Goal: Task Accomplishment & Management: Use online tool/utility

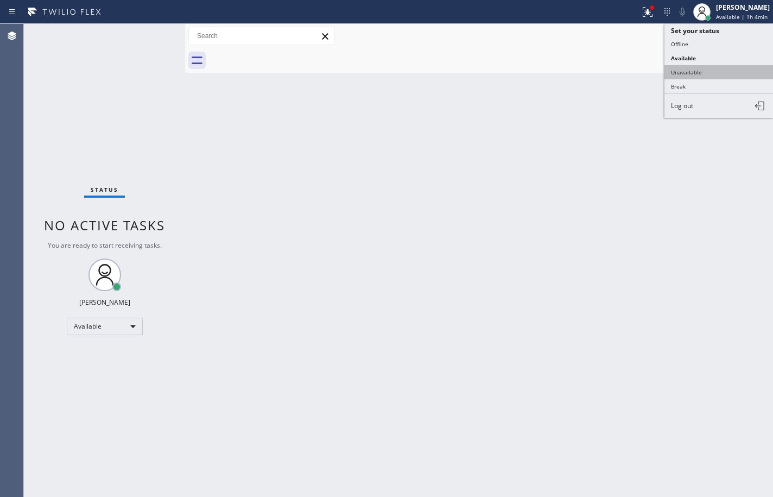
click at [707, 71] on button "Unavailable" at bounding box center [719, 72] width 109 height 14
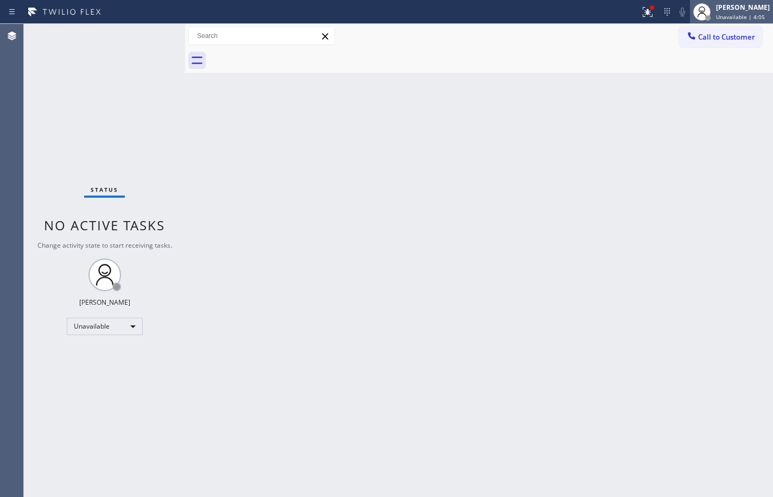
click at [753, 19] on span "Unavailable | 4:05" at bounding box center [740, 17] width 49 height 8
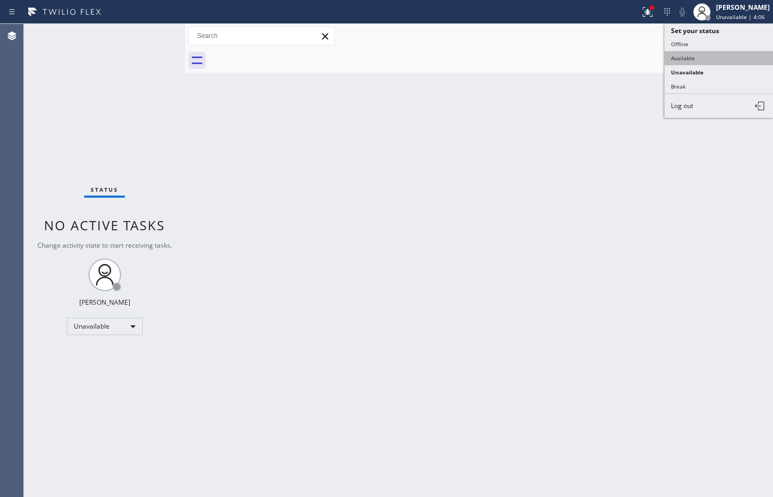
click at [737, 57] on button "Available" at bounding box center [719, 58] width 109 height 14
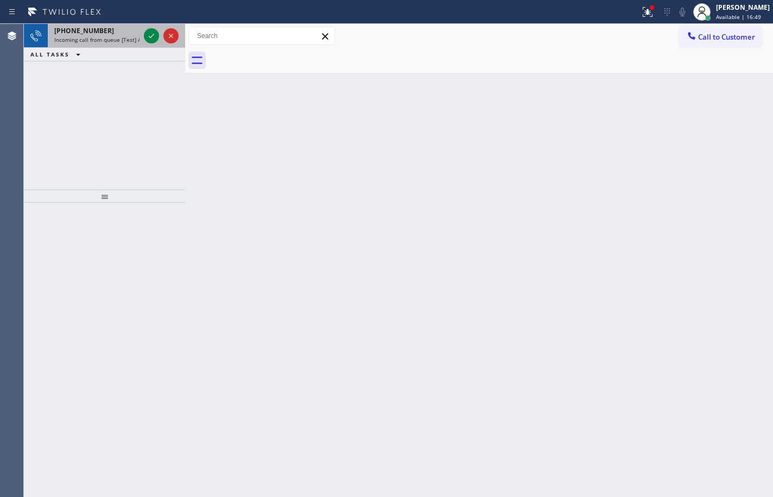
click at [117, 30] on div "[PHONE_NUMBER]" at bounding box center [96, 30] width 85 height 9
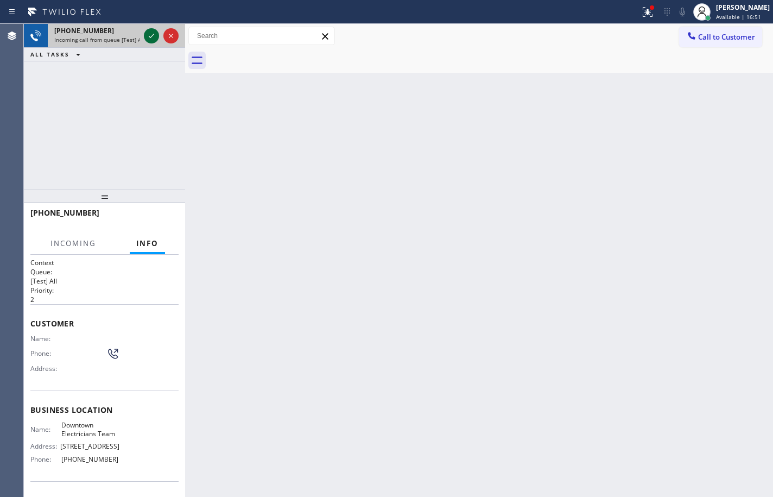
click at [157, 31] on icon at bounding box center [151, 35] width 13 height 13
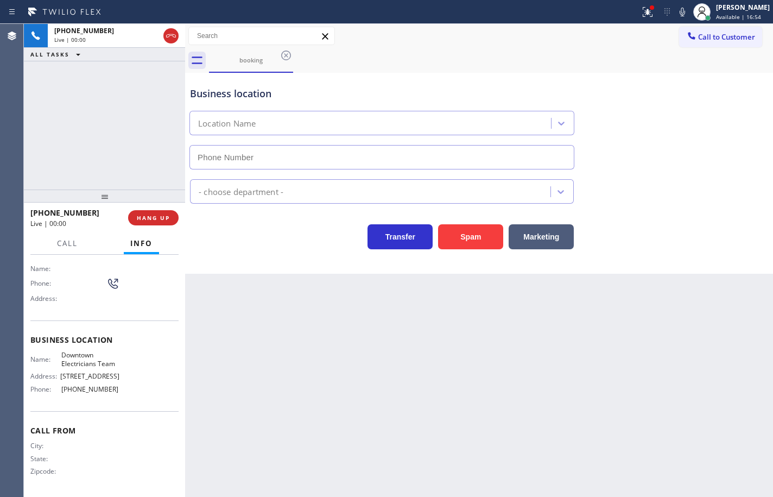
type input "[PHONE_NUMBER]"
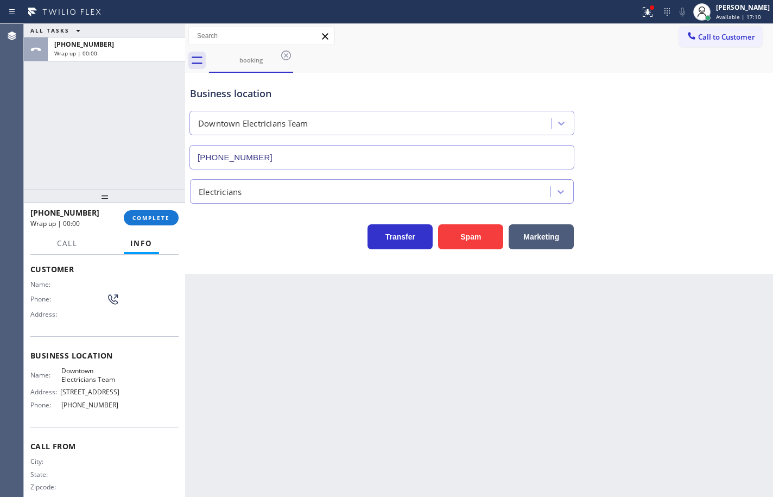
scroll to position [0, 0]
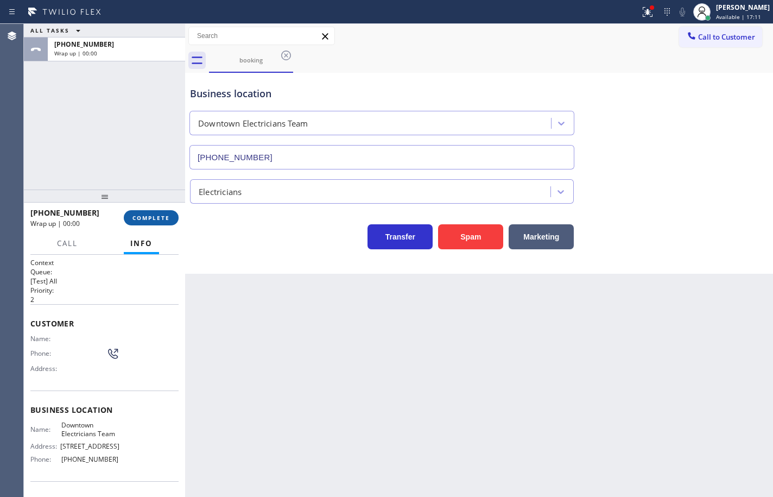
click at [158, 211] on button "COMPLETE" at bounding box center [151, 217] width 55 height 15
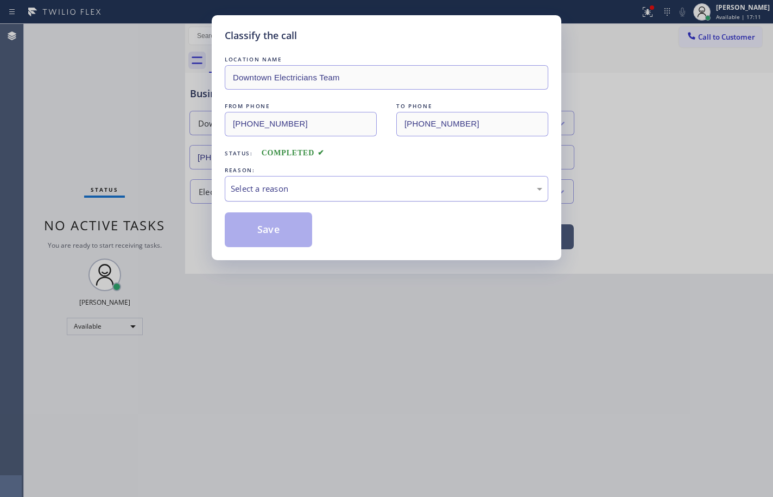
click at [327, 192] on div "Select a reason" at bounding box center [387, 188] width 312 height 12
click at [287, 220] on button "Save" at bounding box center [268, 229] width 87 height 35
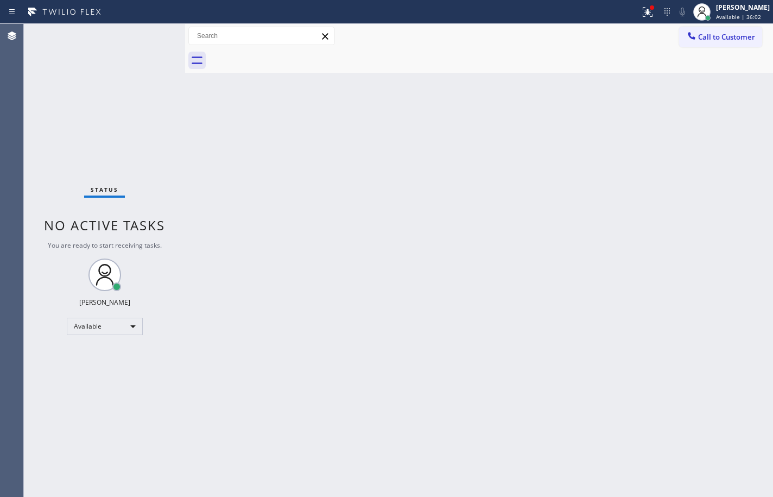
click at [743, 149] on div "Back to Dashboard Change Sender ID Customers Technicians Select a contact Outbo…" at bounding box center [479, 260] width 588 height 473
